Goal: Task Accomplishment & Management: Complete application form

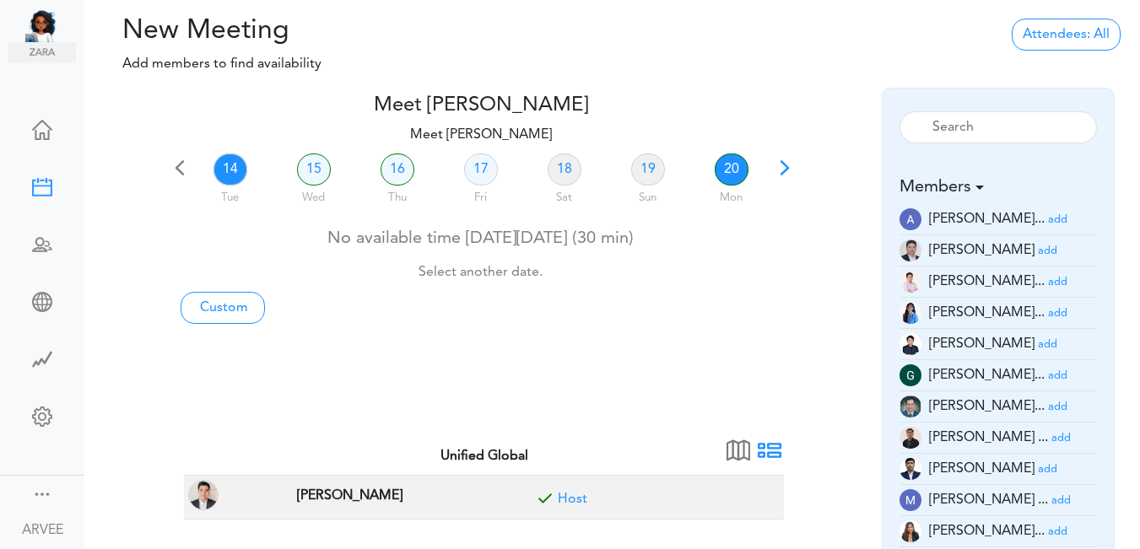
click at [726, 170] on link "20" at bounding box center [731, 170] width 34 height 32
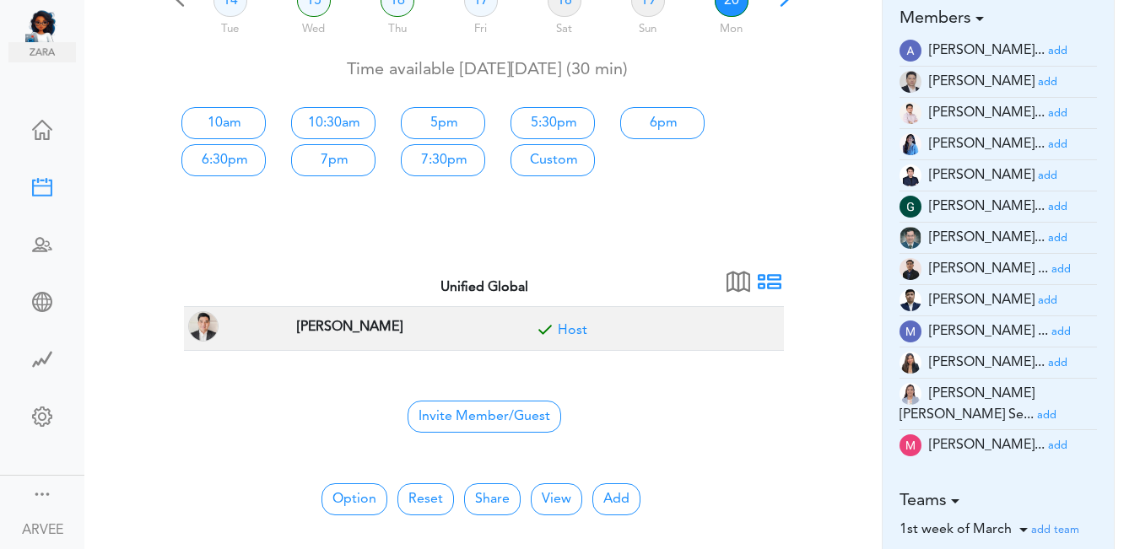
scroll to position [132, 0]
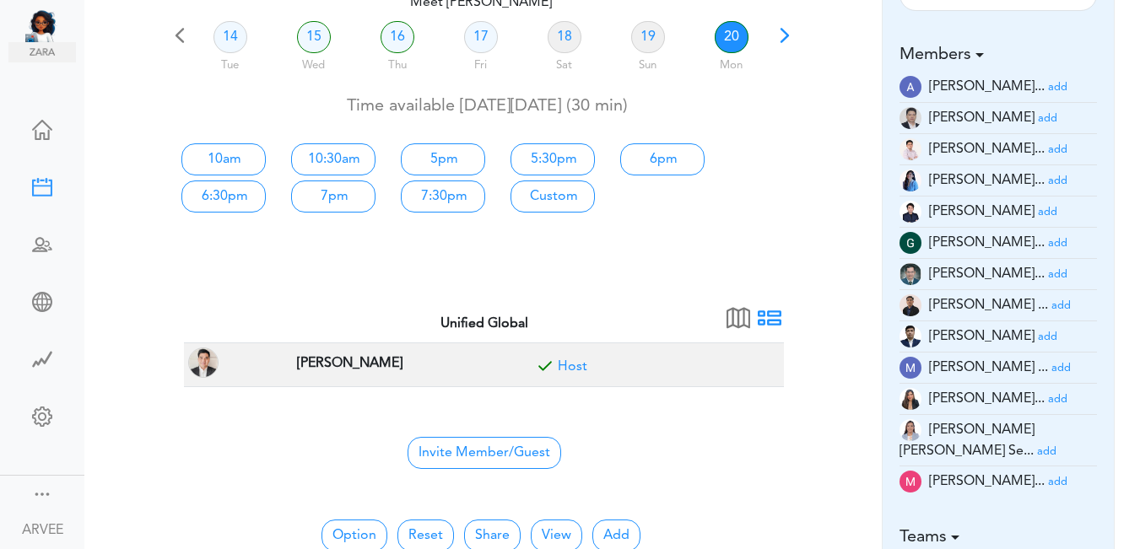
click at [1048, 149] on small "add" at bounding box center [1057, 149] width 19 height 11
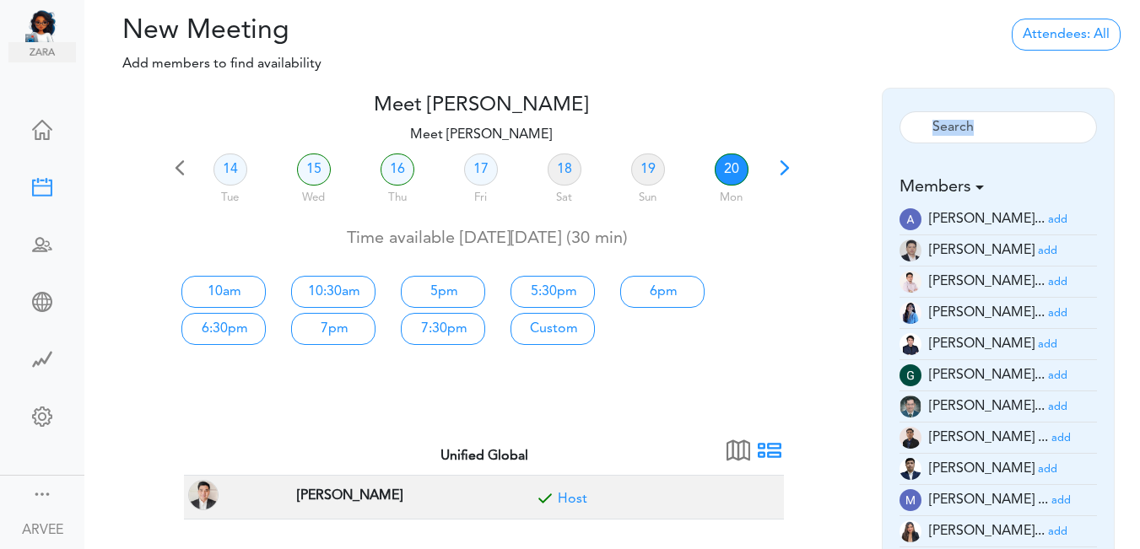
click at [1038, 149] on div "Reset" at bounding box center [999, 129] width 224 height 56
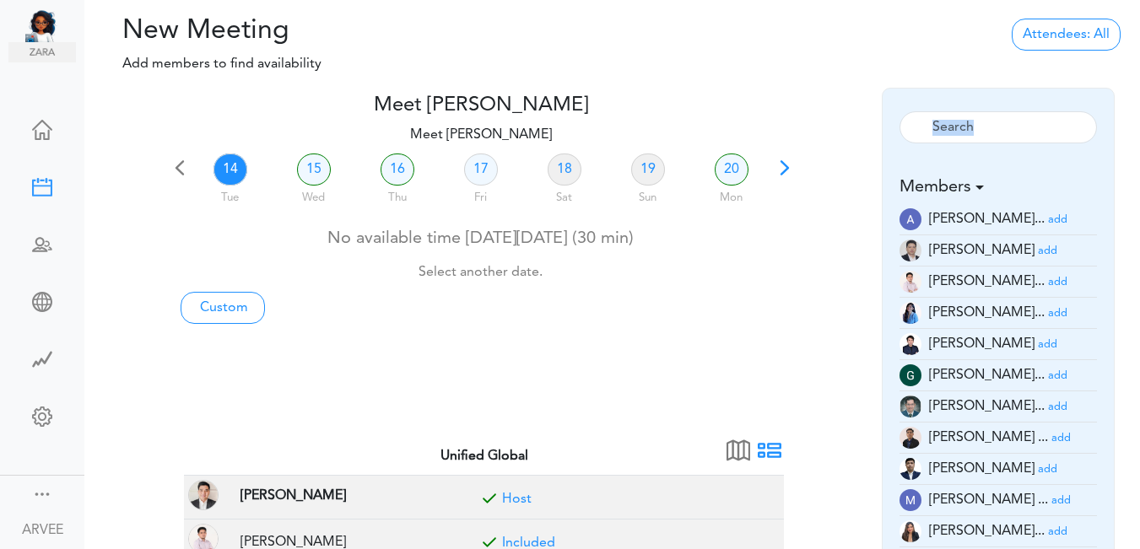
scroll to position [208, 0]
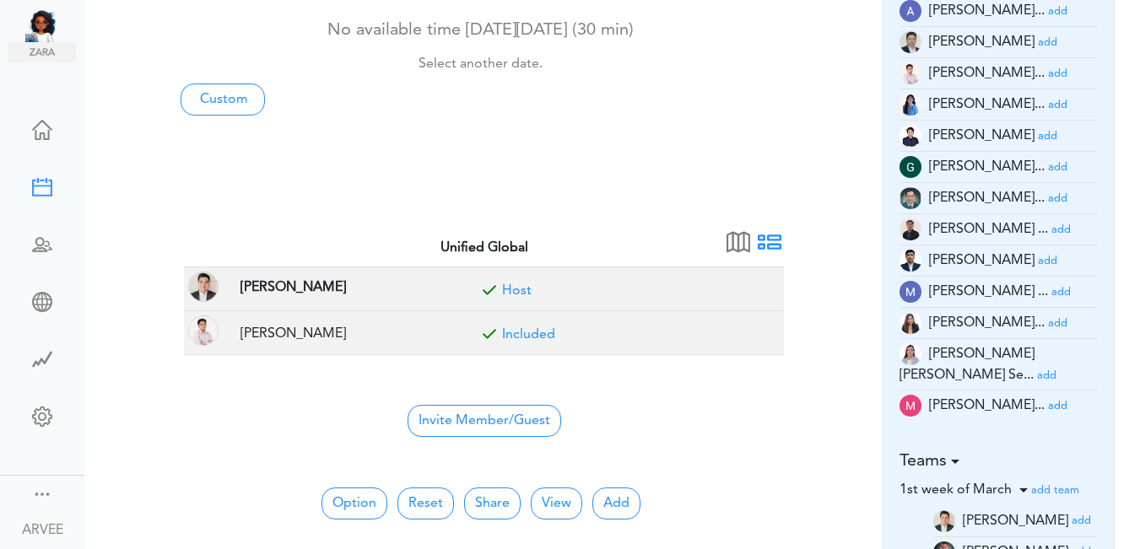
click at [1139, 244] on html "Ask [PERSON_NAME] Dashboard" at bounding box center [570, 66] width 1140 height 549
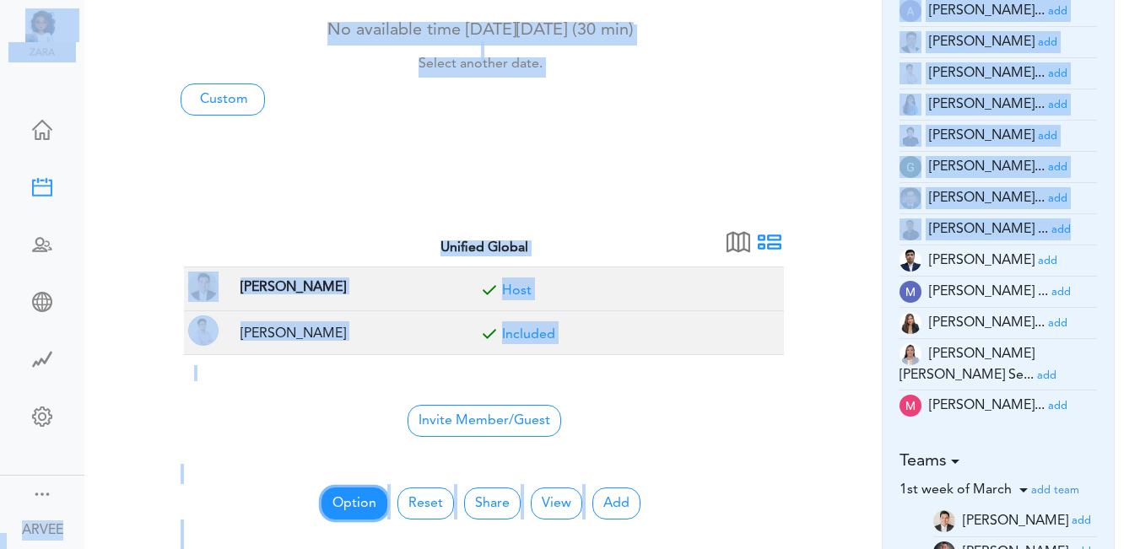
click at [348, 493] on button "Option" at bounding box center [354, 504] width 66 height 32
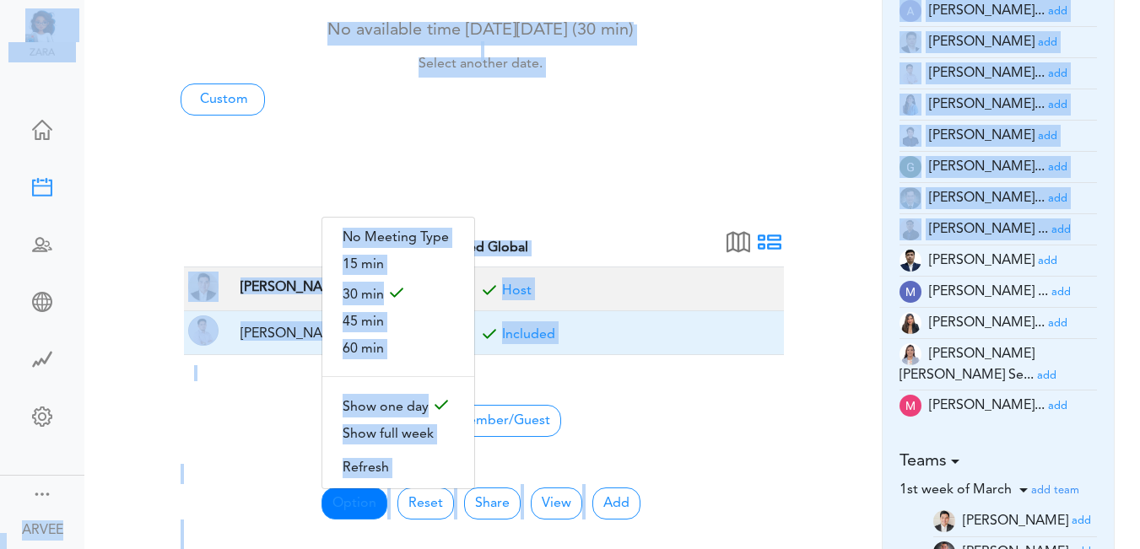
click at [375, 343] on span "60 min" at bounding box center [398, 349] width 152 height 27
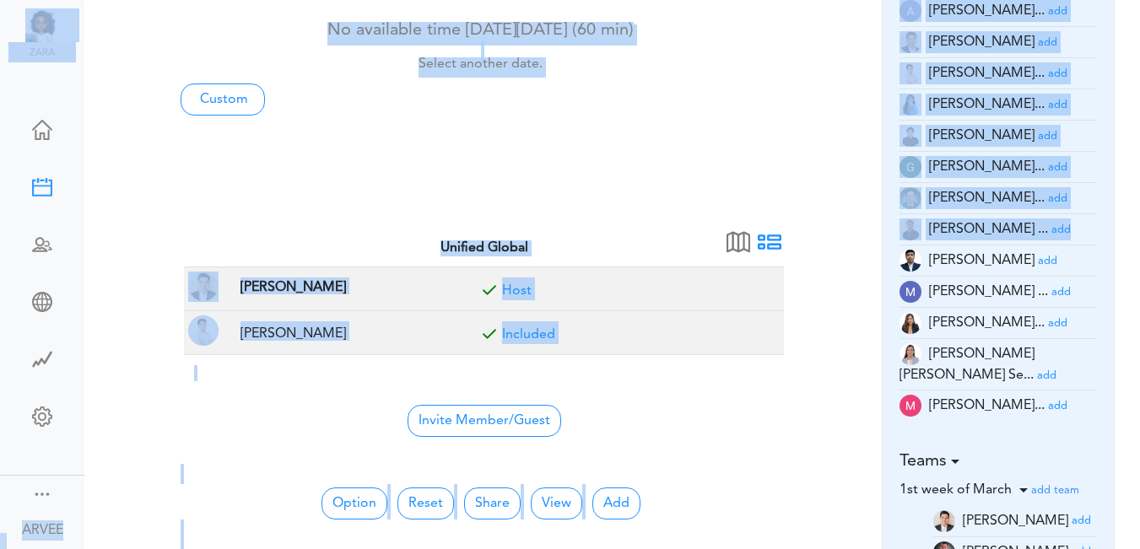
click at [728, 421] on center "Invite Member/Guest" at bounding box center [483, 419] width 579 height 35
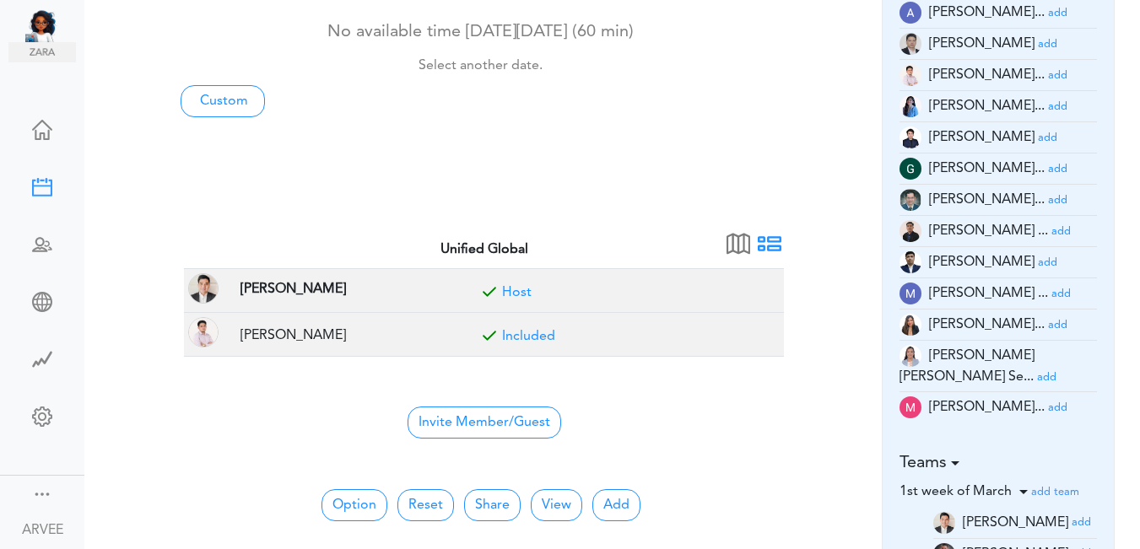
scroll to position [0, 0]
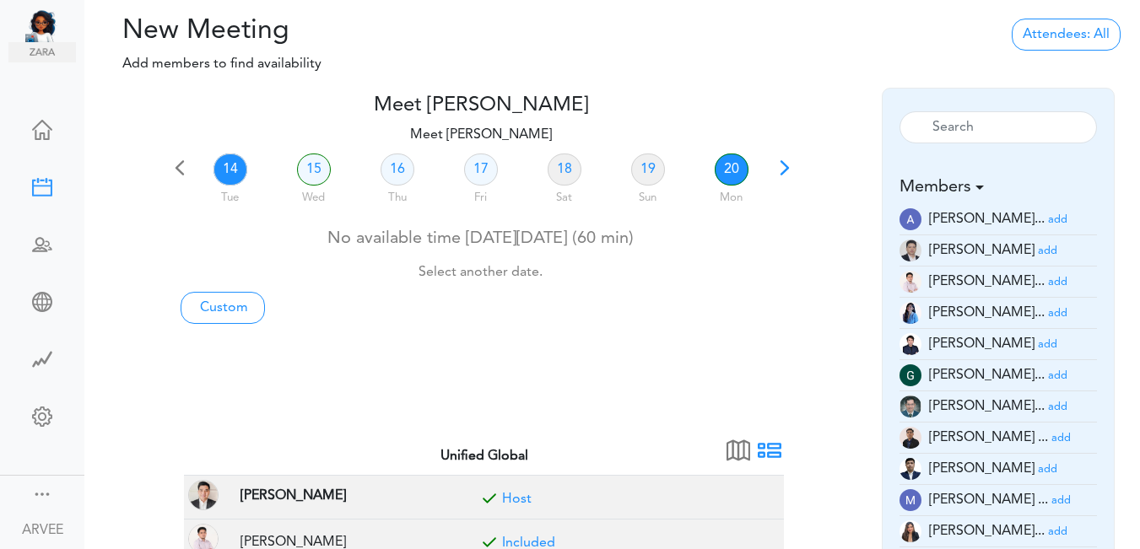
click at [730, 171] on link "20" at bounding box center [731, 170] width 34 height 32
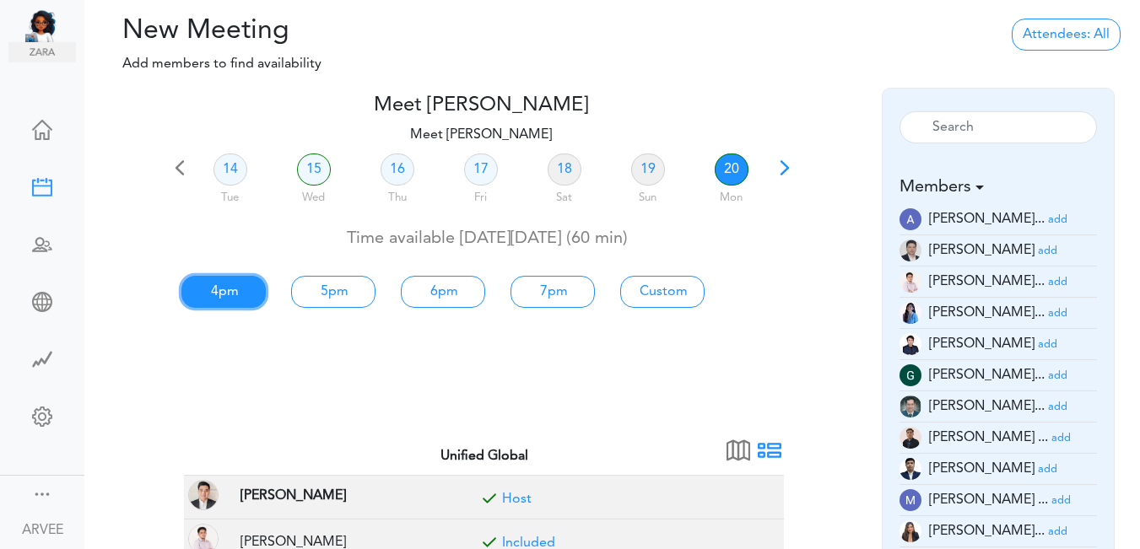
click at [227, 294] on link "4pm" at bounding box center [223, 292] width 84 height 32
type input "Meet [PERSON_NAME]"
type input "[URL][DOMAIN_NAME][SECURITY_DATA]"
type input "[DATE]T16:00"
type input "[DATE]T17:00"
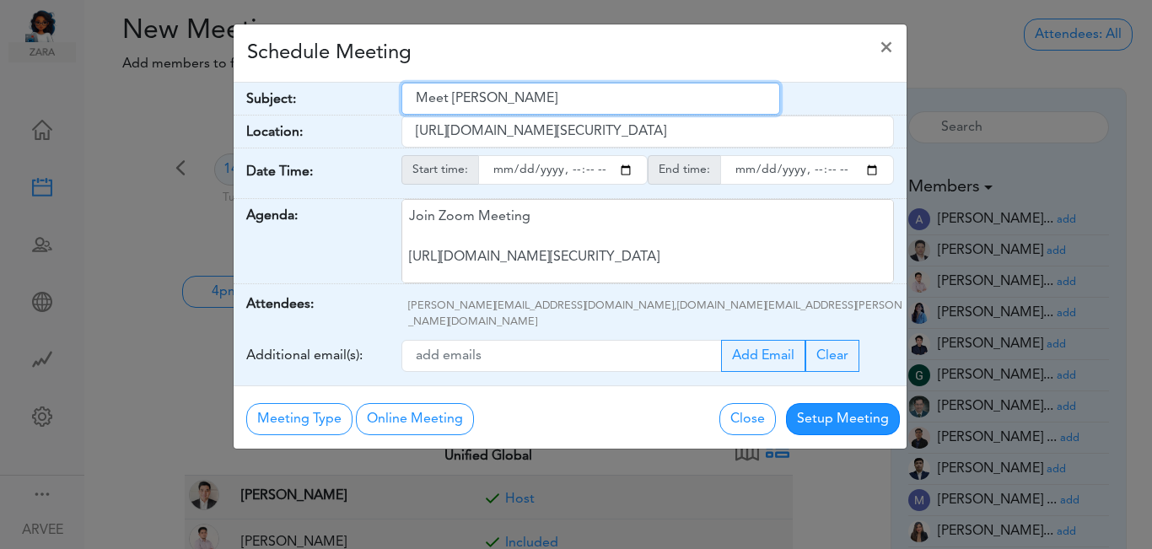
click at [416, 94] on input "Meet [PERSON_NAME]" at bounding box center [591, 99] width 379 height 32
paste input "ABG x Tax Planning | [PERSON_NAME] and [PERSON_NAME]"
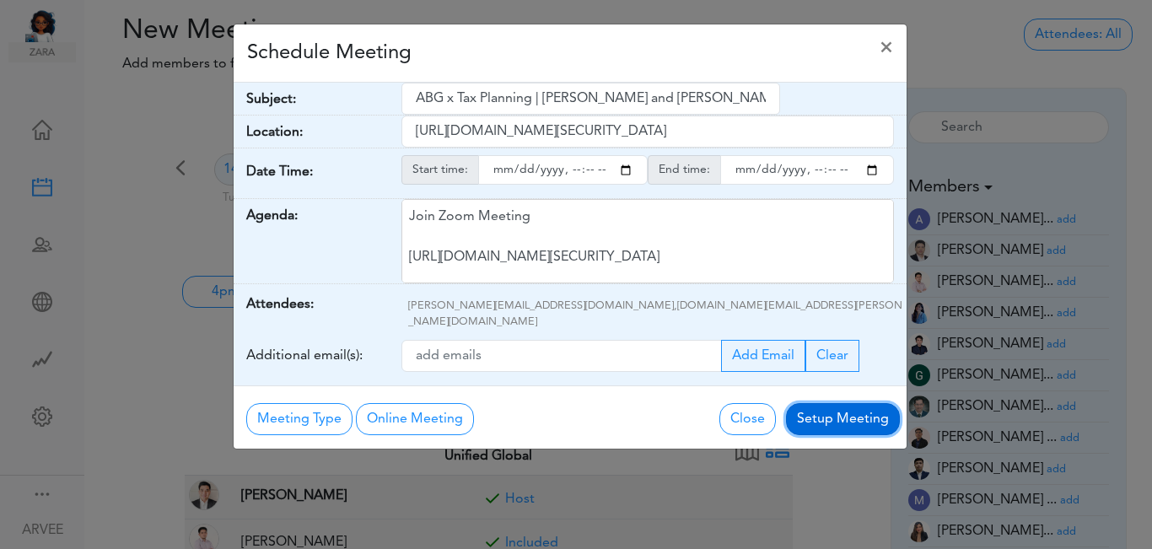
click at [847, 403] on button "Setup Meeting" at bounding box center [843, 419] width 114 height 32
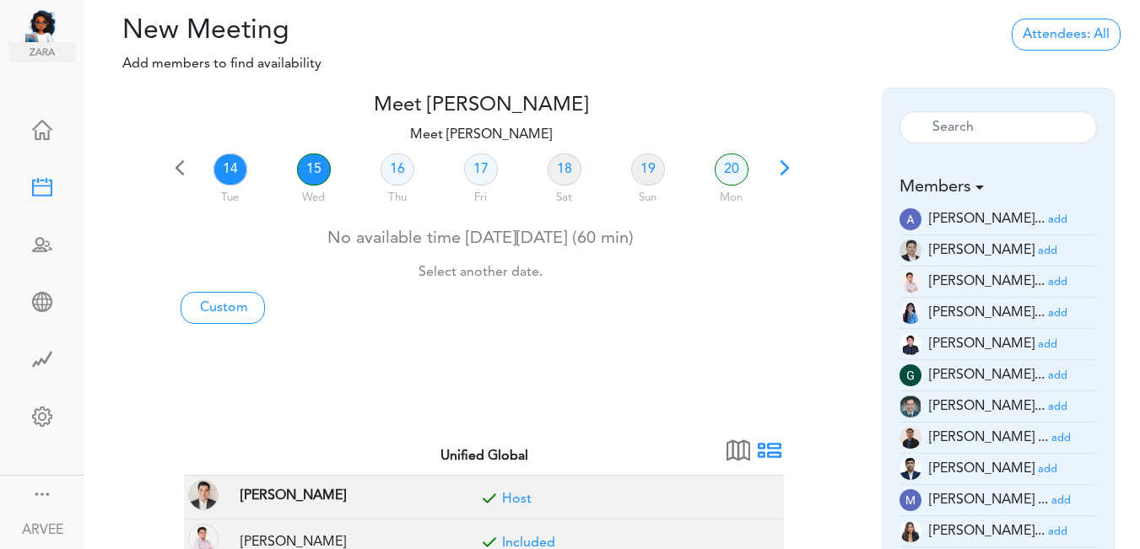
click at [313, 171] on link "15" at bounding box center [314, 170] width 34 height 32
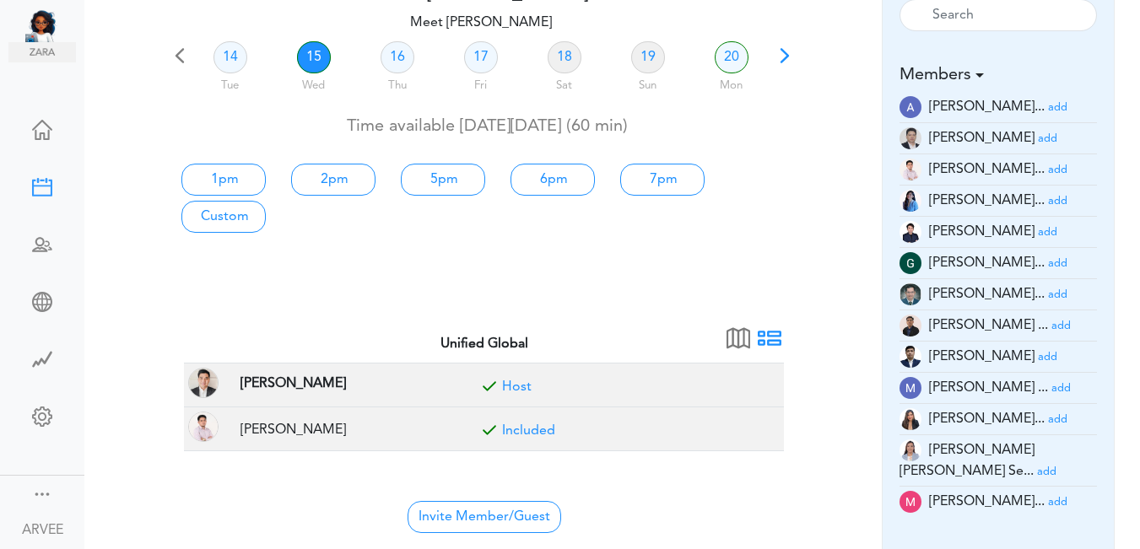
scroll to position [116, 0]
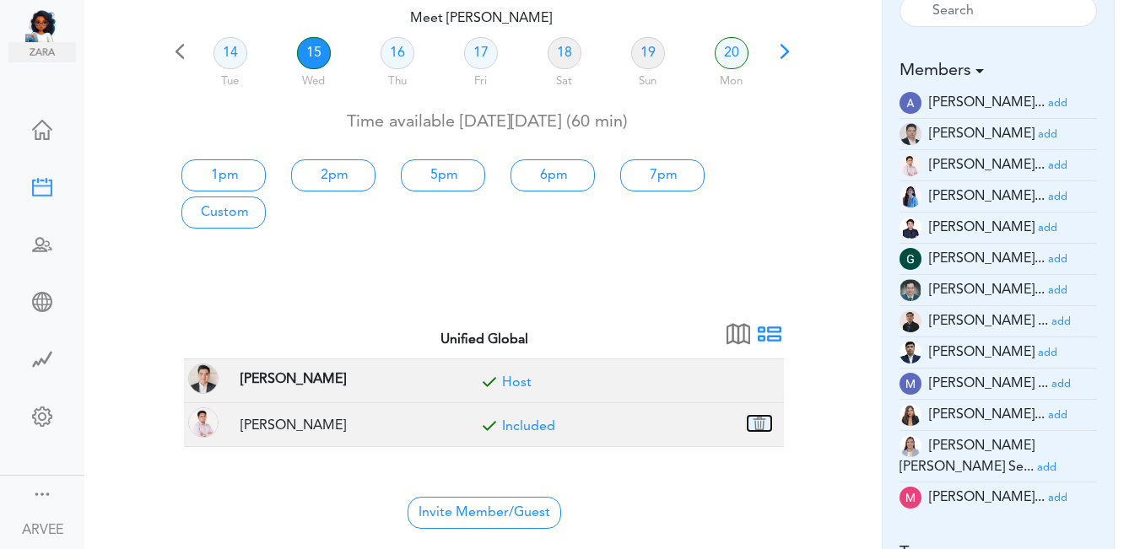
click at [759, 425] on button "button" at bounding box center [759, 423] width 24 height 15
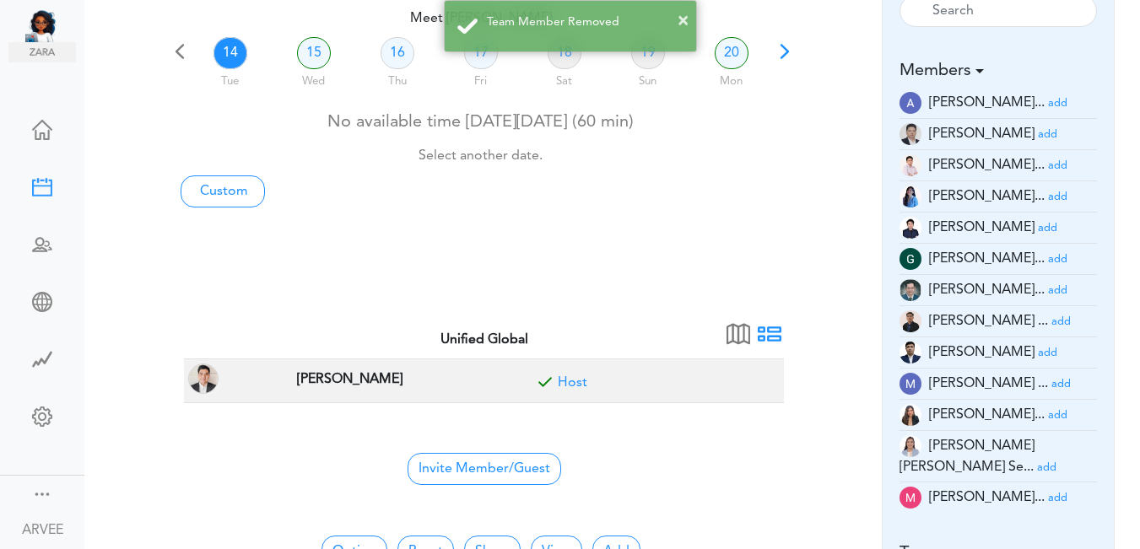
click at [1051, 320] on small "add" at bounding box center [1060, 321] width 19 height 11
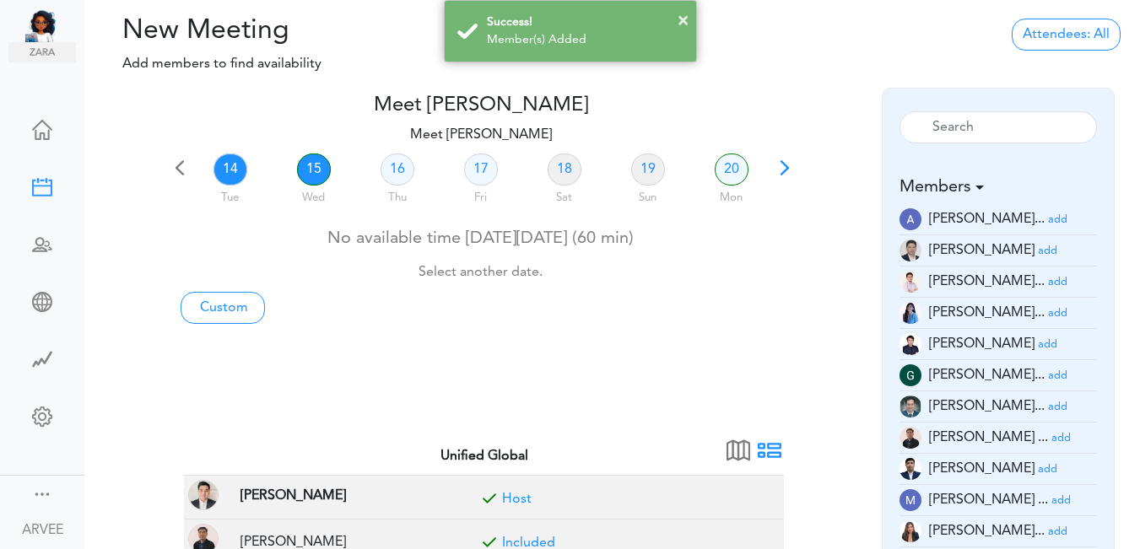
click at [311, 164] on link "15" at bounding box center [314, 170] width 34 height 32
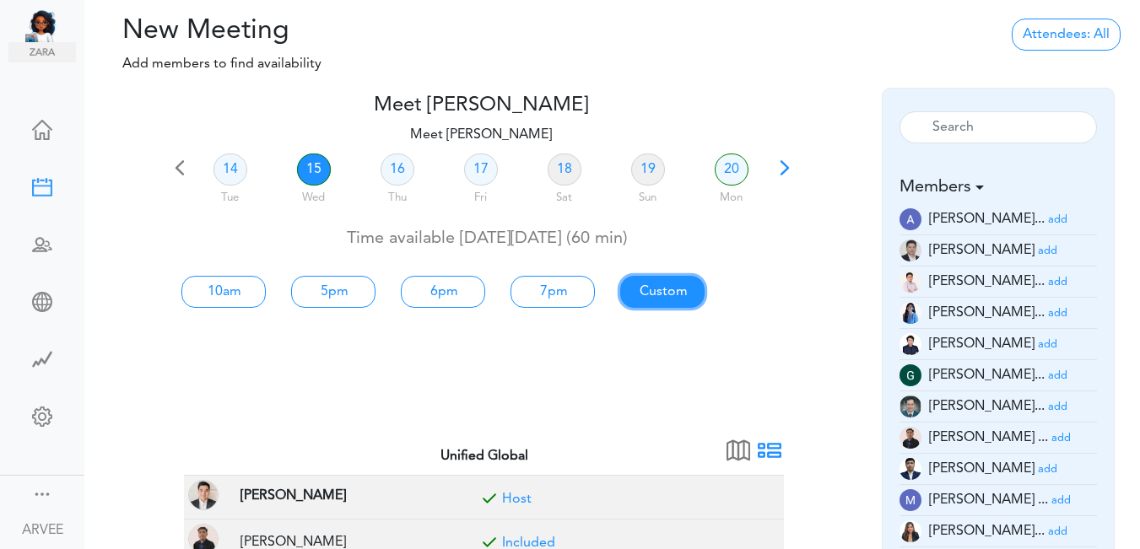
click at [647, 292] on link "Custom" at bounding box center [662, 292] width 84 height 32
type input "Meet [PERSON_NAME]"
type input "[URL][DOMAIN_NAME][SECURITY_DATA]"
type input "[DATE]T10:00"
type input "[DATE]T11:00"
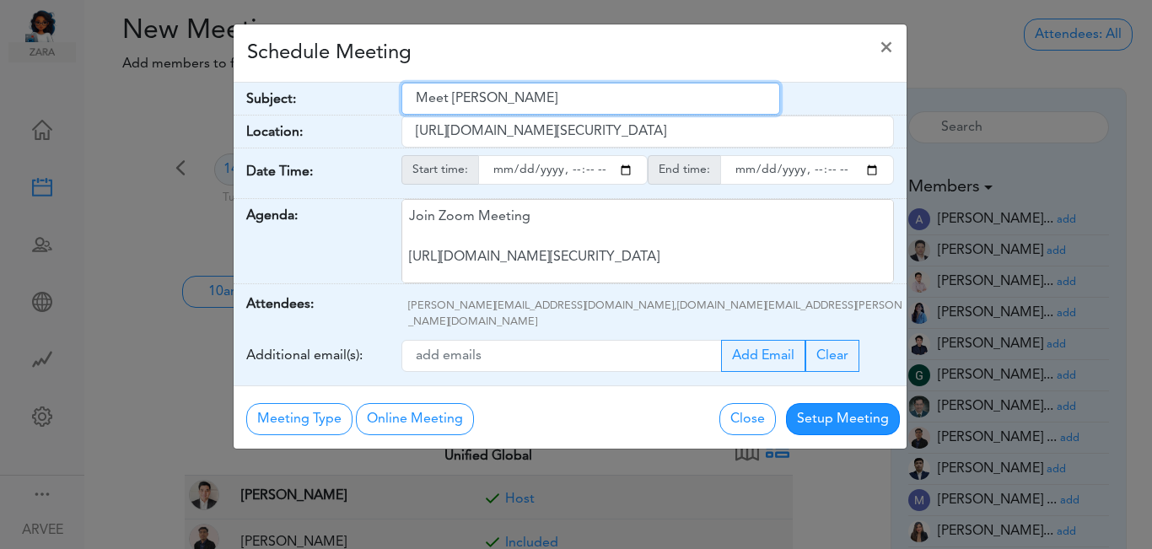
click at [415, 94] on input "Meet [PERSON_NAME]" at bounding box center [591, 99] width 379 height 32
drag, startPoint x: 415, startPoint y: 94, endPoint x: 532, endPoint y: 103, distance: 117.6
click at [531, 103] on input "Meet [PERSON_NAME]" at bounding box center [591, 99] width 379 height 32
paste input "Discussion - [PERSON_NAME]"
type input "Discussion - [PERSON_NAME]"
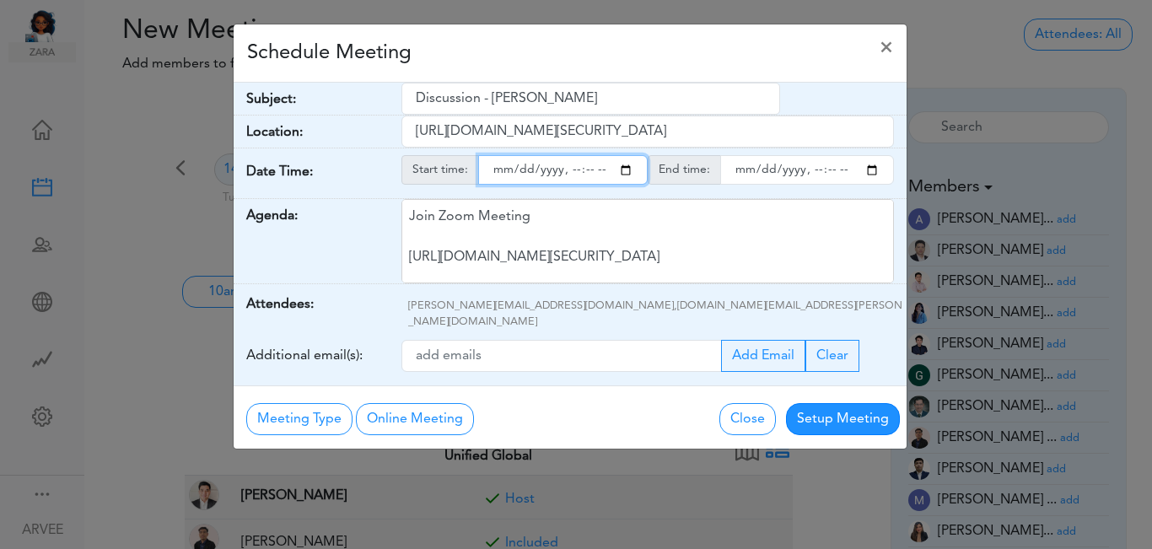
click at [628, 170] on input "starttime" at bounding box center [563, 170] width 170 height 30
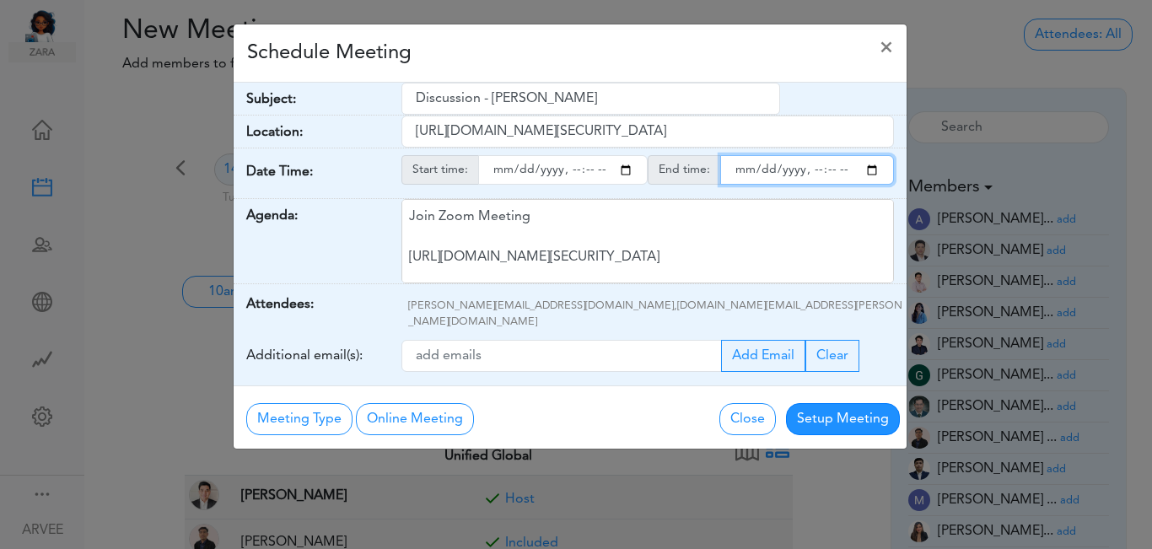
type input "[DATE]T14:00"
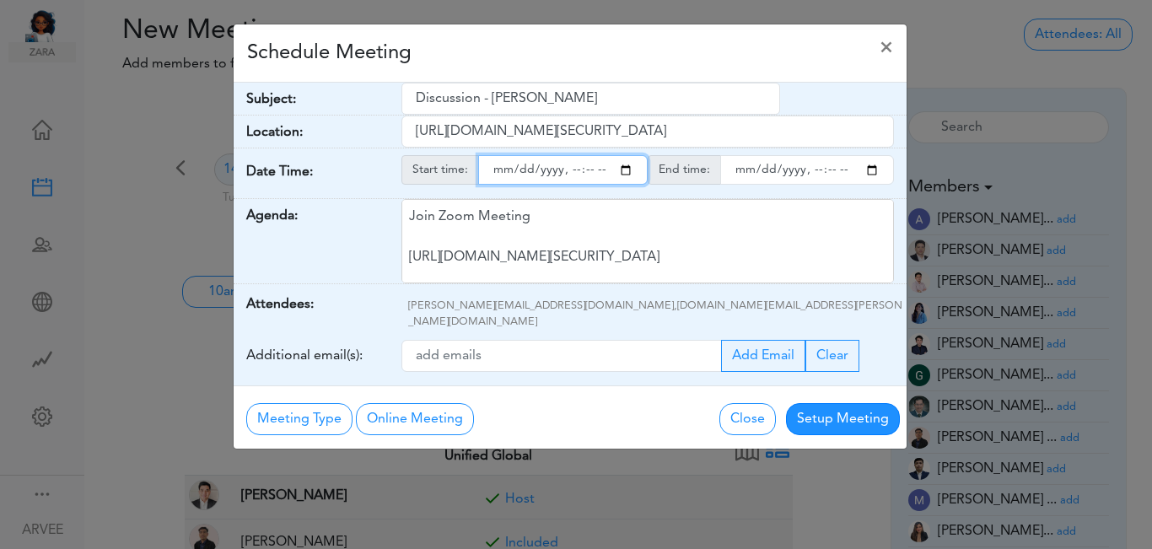
click at [872, 172] on input "endtime" at bounding box center [807, 170] width 174 height 30
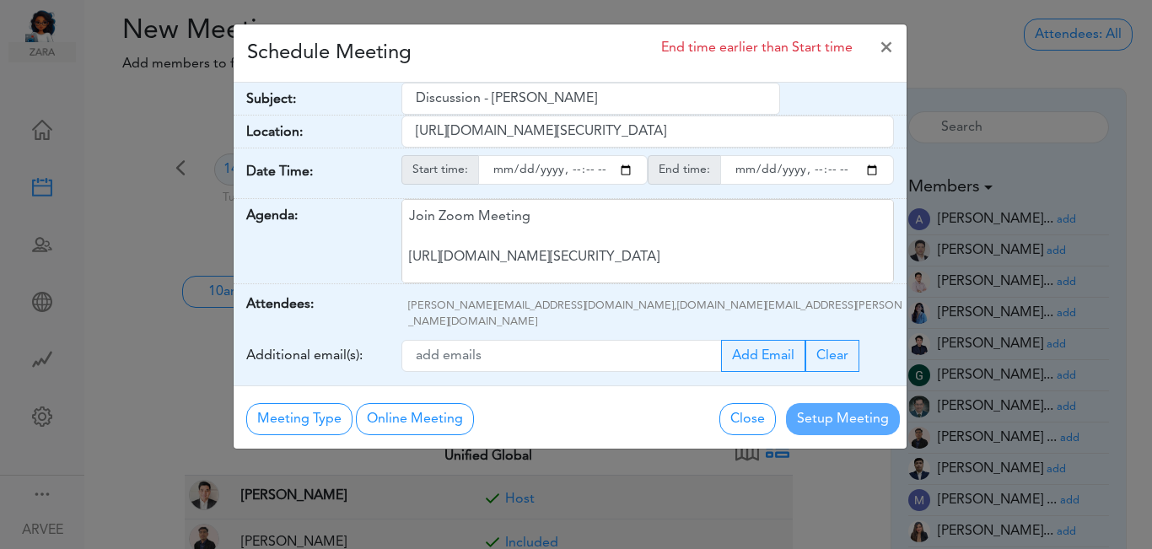
type input "[DATE]T15:00"
click at [560, 55] on div "Schedule Meeting End time earlier than Start time ×" at bounding box center [570, 53] width 673 height 58
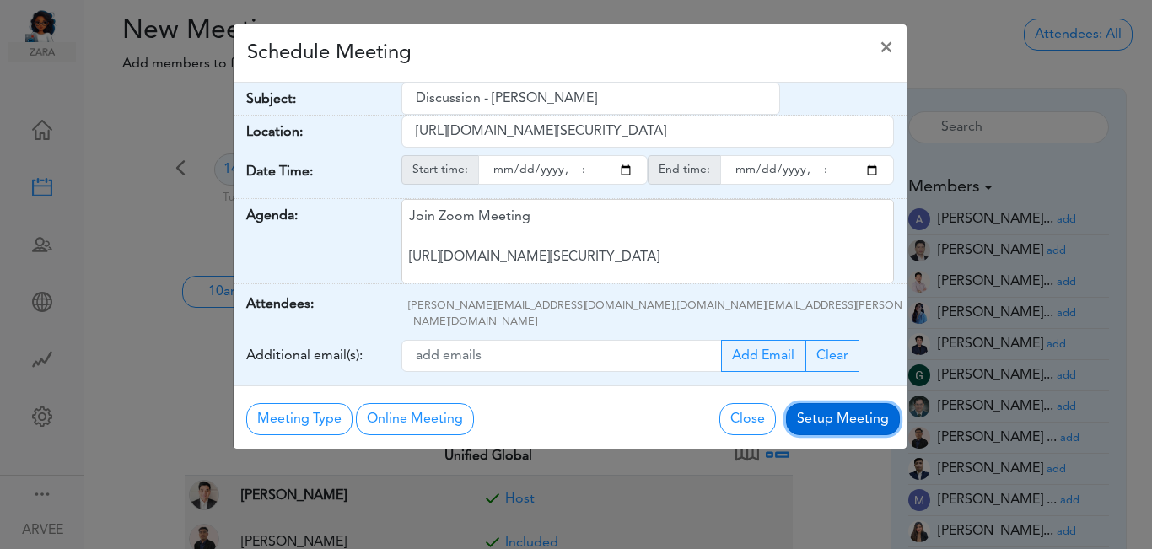
click at [835, 403] on button "Setup Meeting" at bounding box center [843, 419] width 114 height 32
